Goal: Task Accomplishment & Management: Use online tool/utility

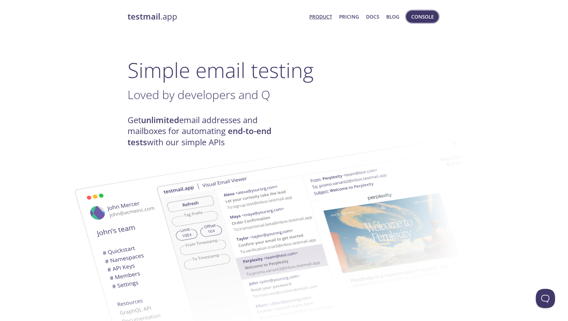
click at [426, 13] on span "Console" at bounding box center [423, 17] width 22 height 8
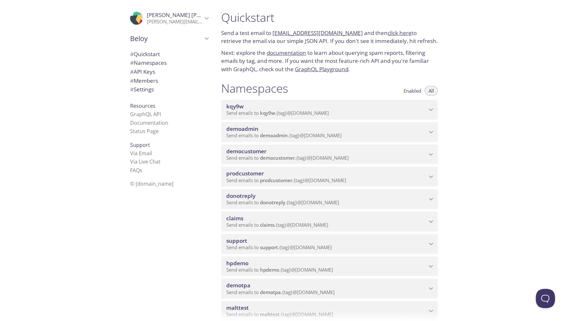
click at [298, 113] on span "Send emails to kqy9w . {tag} @[DOMAIN_NAME]" at bounding box center [277, 113] width 103 height 6
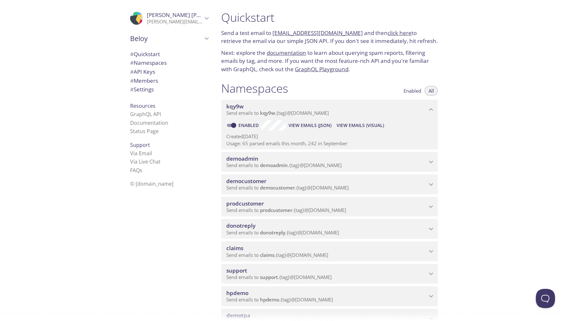
click at [352, 125] on span "View Emails (Visual)" at bounding box center [360, 126] width 47 height 8
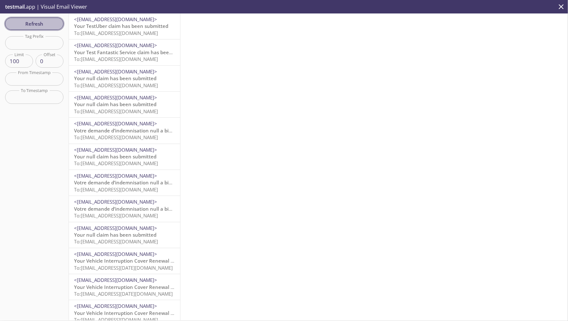
click at [45, 24] on span "Refresh" at bounding box center [34, 24] width 48 height 8
click at [137, 28] on span "Your TestUber claim has been submitted" at bounding box center [121, 26] width 94 height 6
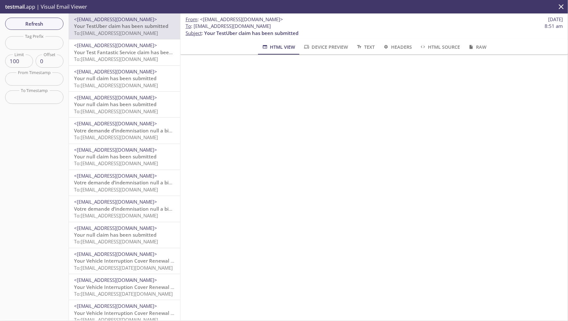
click at [134, 29] on span "Your TestUber claim has been submitted" at bounding box center [121, 26] width 94 height 6
click at [30, 21] on span "Refresh" at bounding box center [34, 24] width 48 height 8
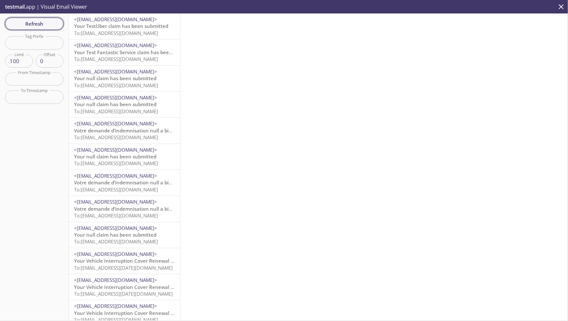
click at [38, 22] on span "Refresh" at bounding box center [34, 24] width 48 height 8
click at [110, 22] on span "<[EMAIL_ADDRESS][DOMAIN_NAME]>" at bounding box center [115, 19] width 83 height 6
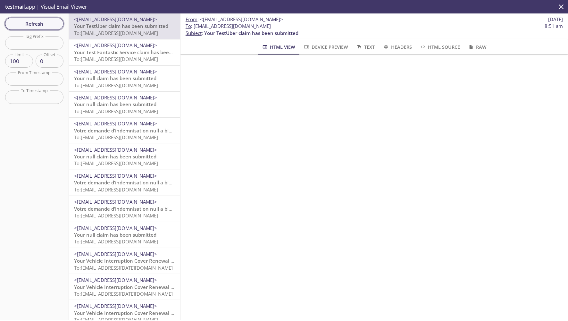
click at [30, 25] on span "Refresh" at bounding box center [34, 24] width 48 height 8
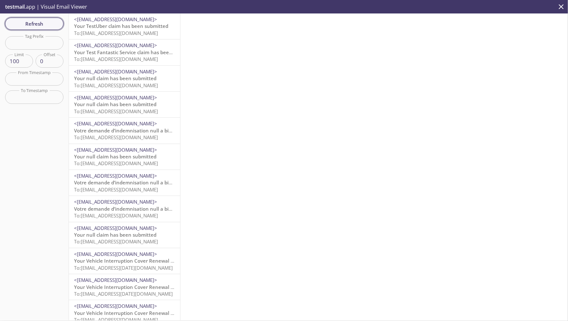
click at [33, 26] on span "Refresh" at bounding box center [34, 24] width 48 height 8
click at [115, 27] on span "Your TestUber claim has been submitted" at bounding box center [121, 26] width 94 height 6
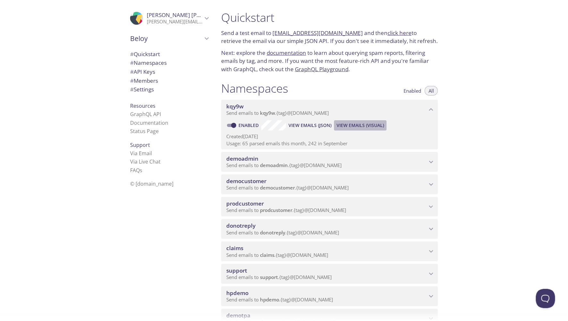
click at [355, 124] on span "View Emails (Visual)" at bounding box center [360, 126] width 47 height 8
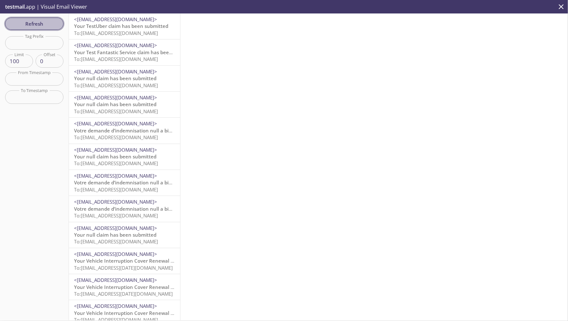
click at [33, 28] on span "Refresh" at bounding box center [34, 24] width 48 height 8
